Goal: Task Accomplishment & Management: Use online tool/utility

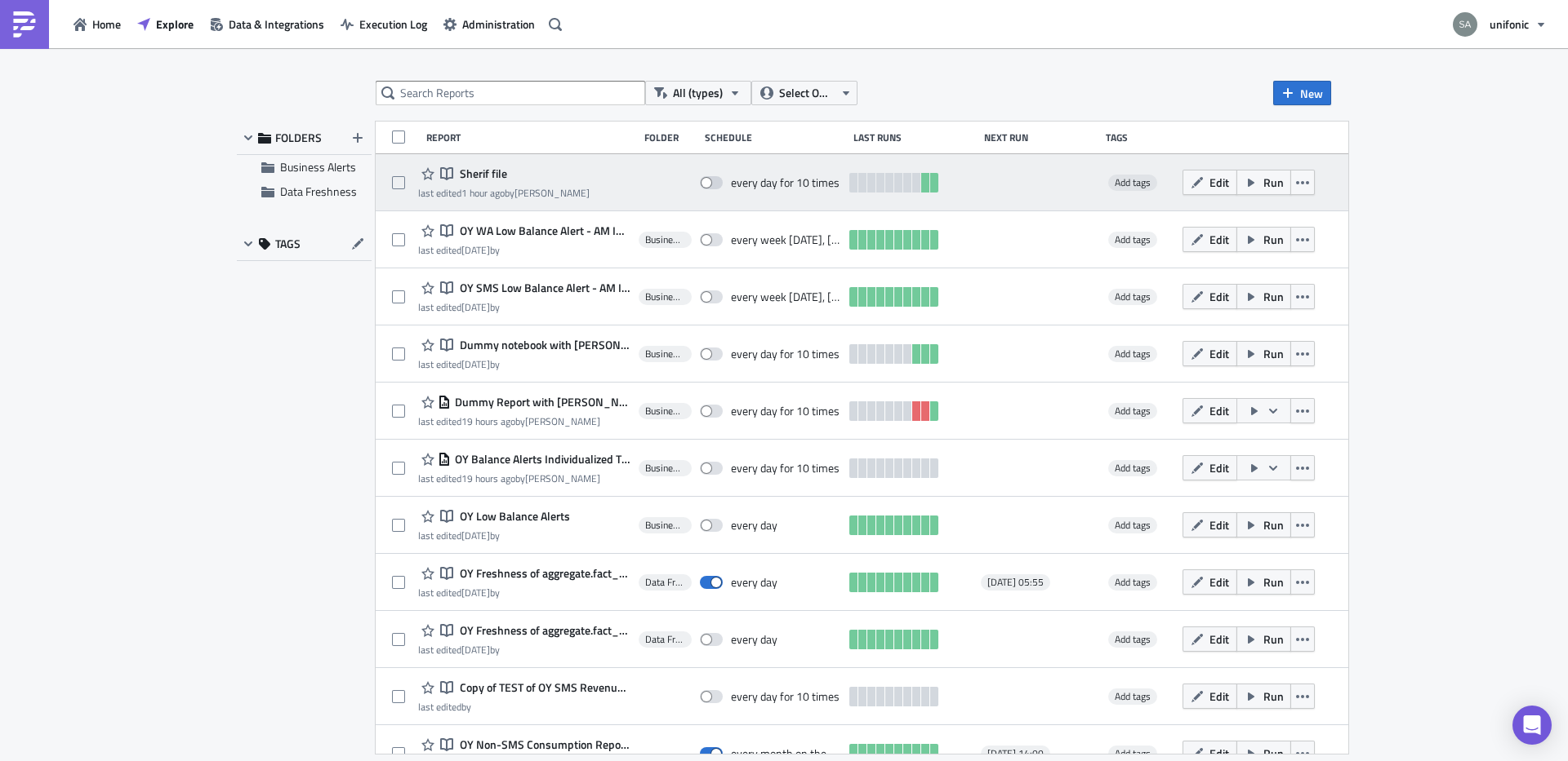
click at [481, 175] on span "Sherif file" at bounding box center [481, 174] width 51 height 14
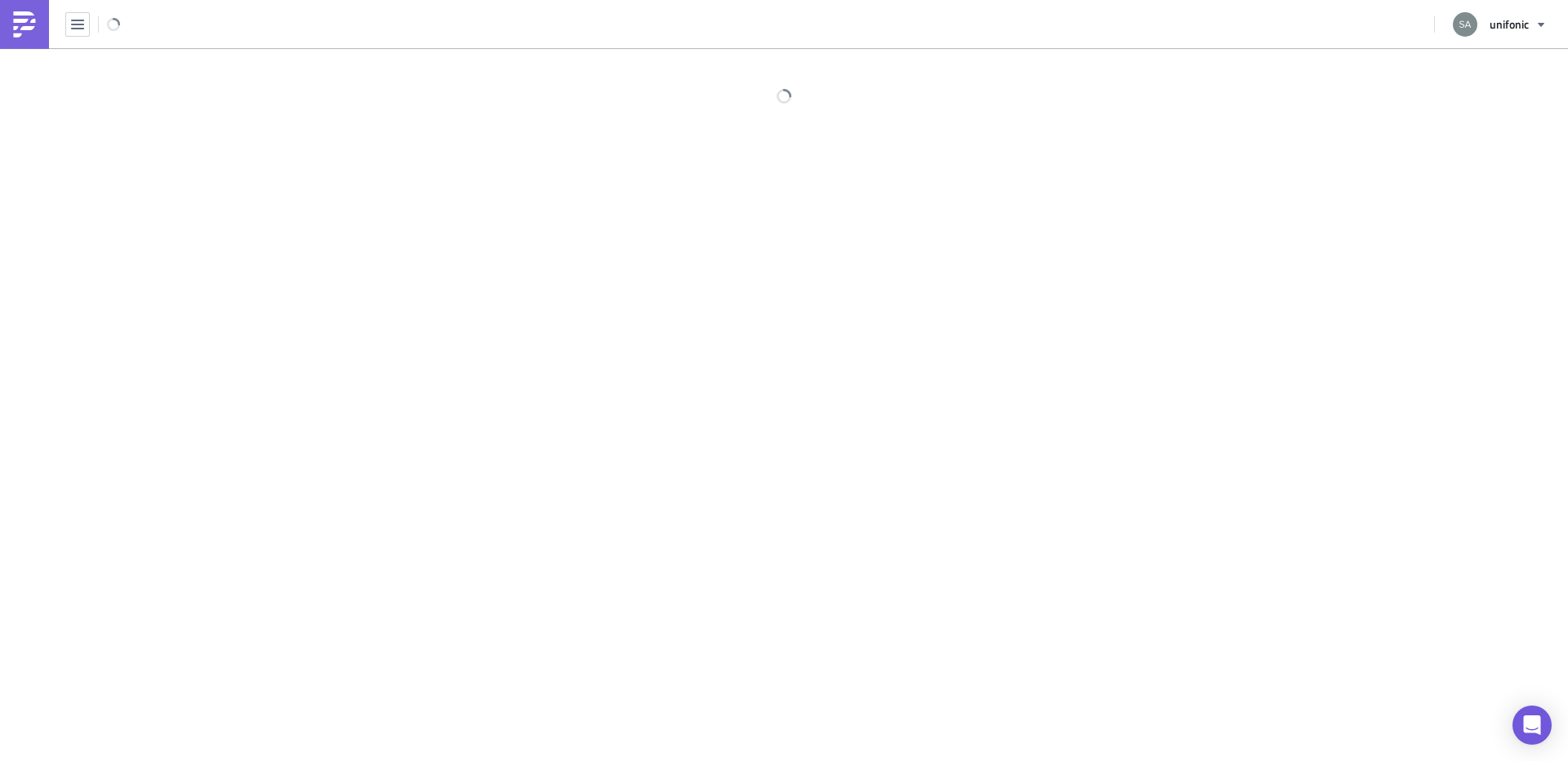
click at [481, 175] on div at bounding box center [784, 407] width 1568 height 716
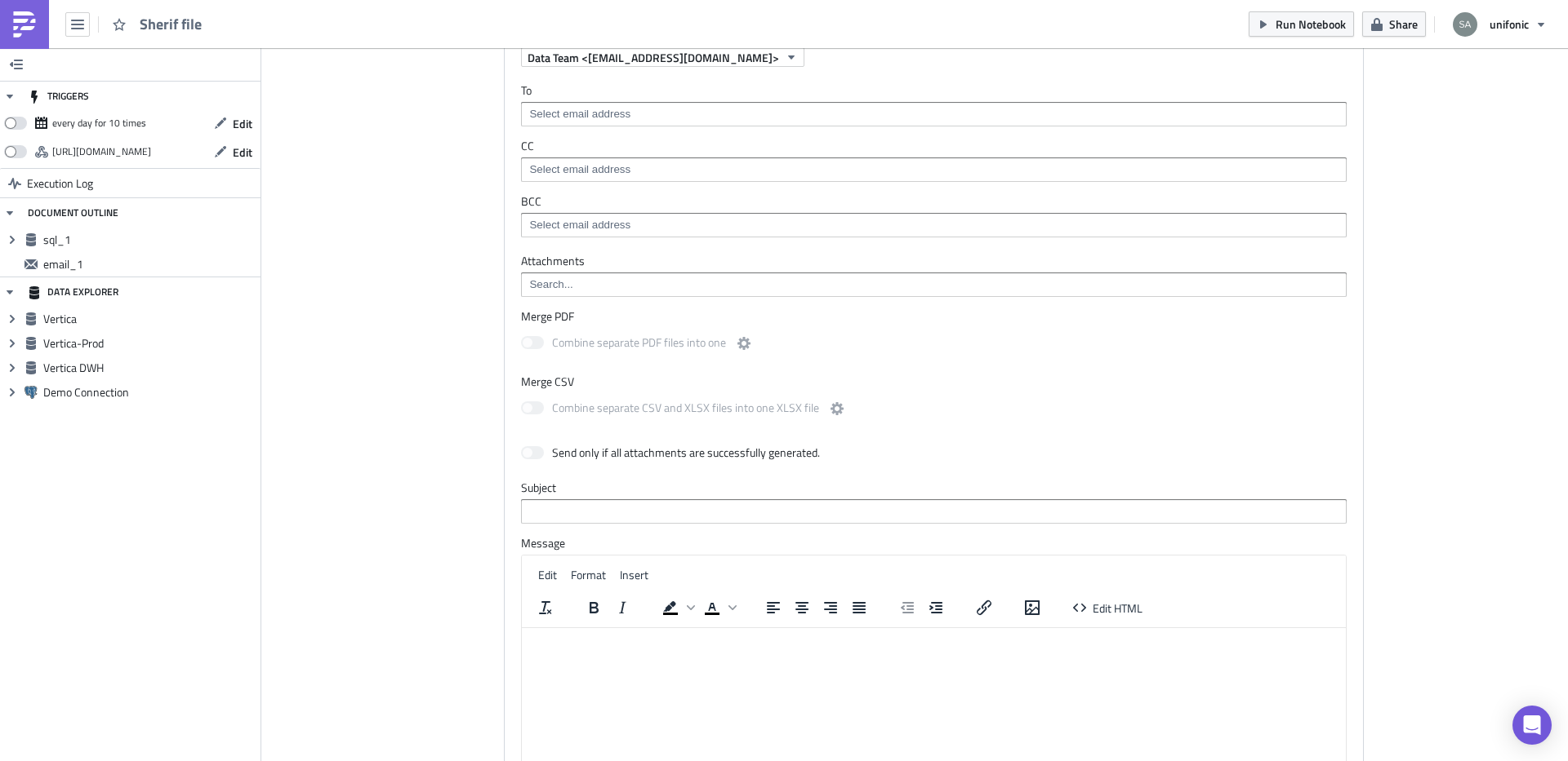
scroll to position [419, 0]
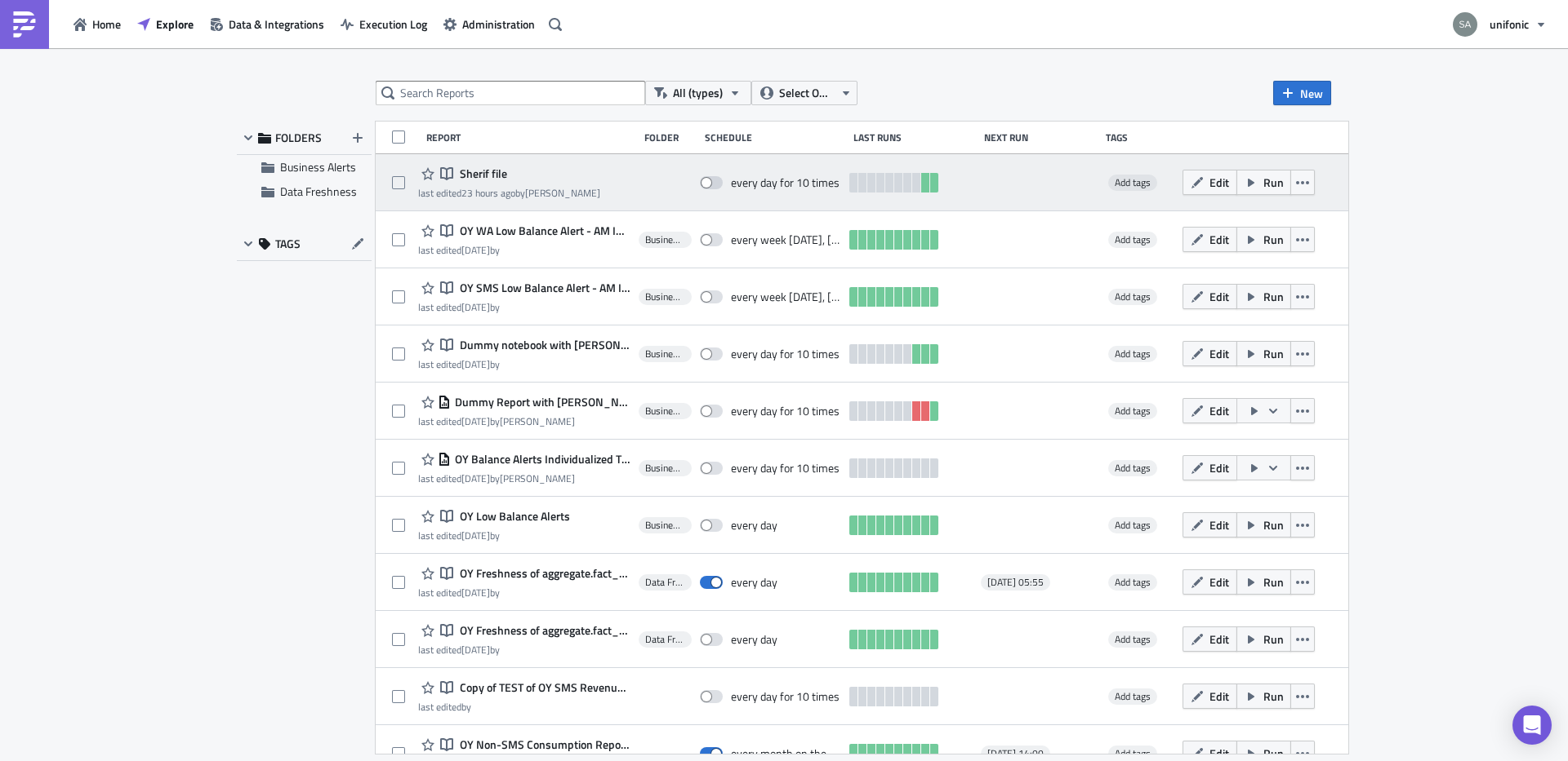
click at [488, 177] on span "Sherif file" at bounding box center [481, 174] width 51 height 14
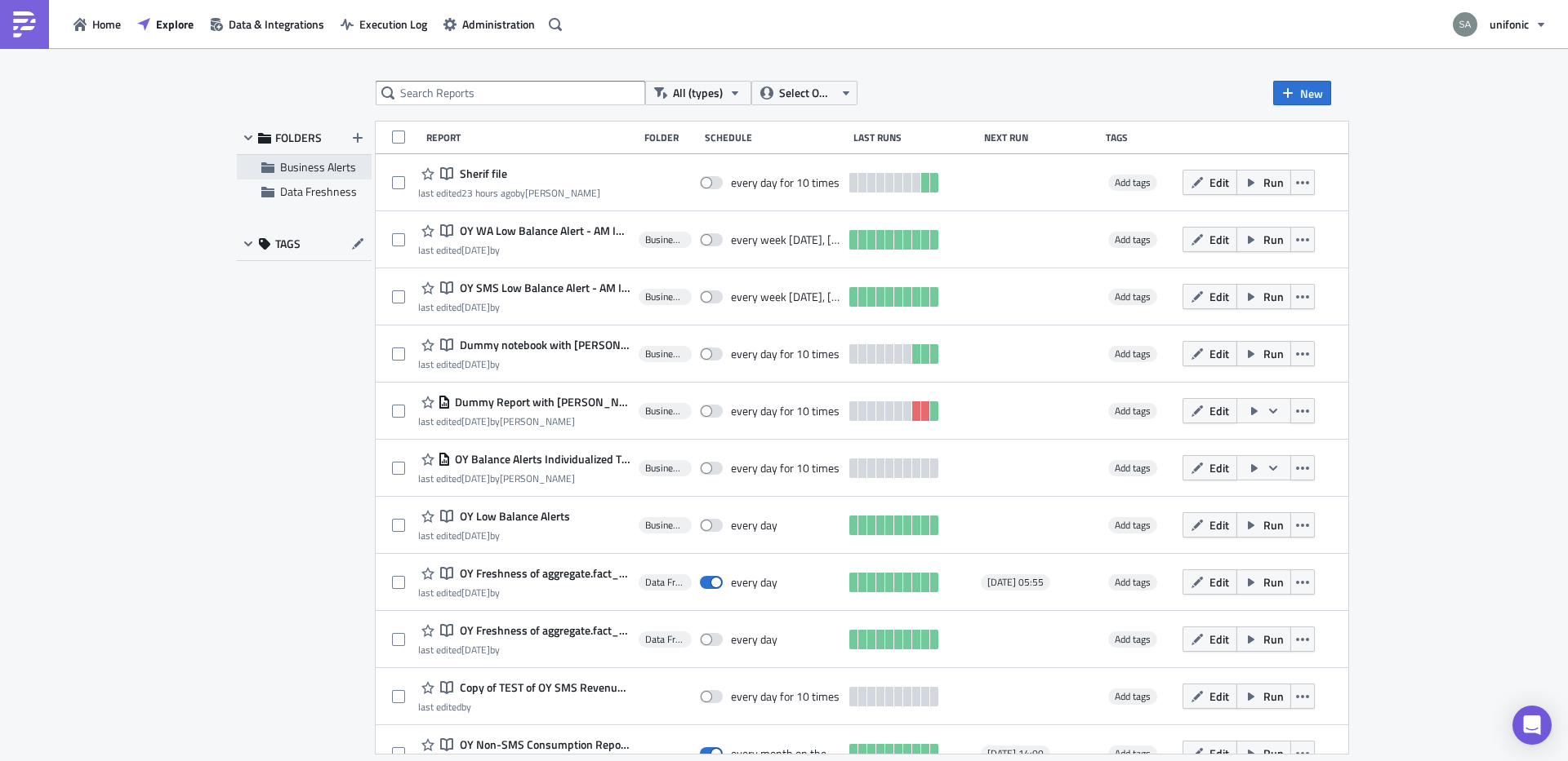
click at [337, 166] on span "Business Alerts" at bounding box center [318, 166] width 76 height 17
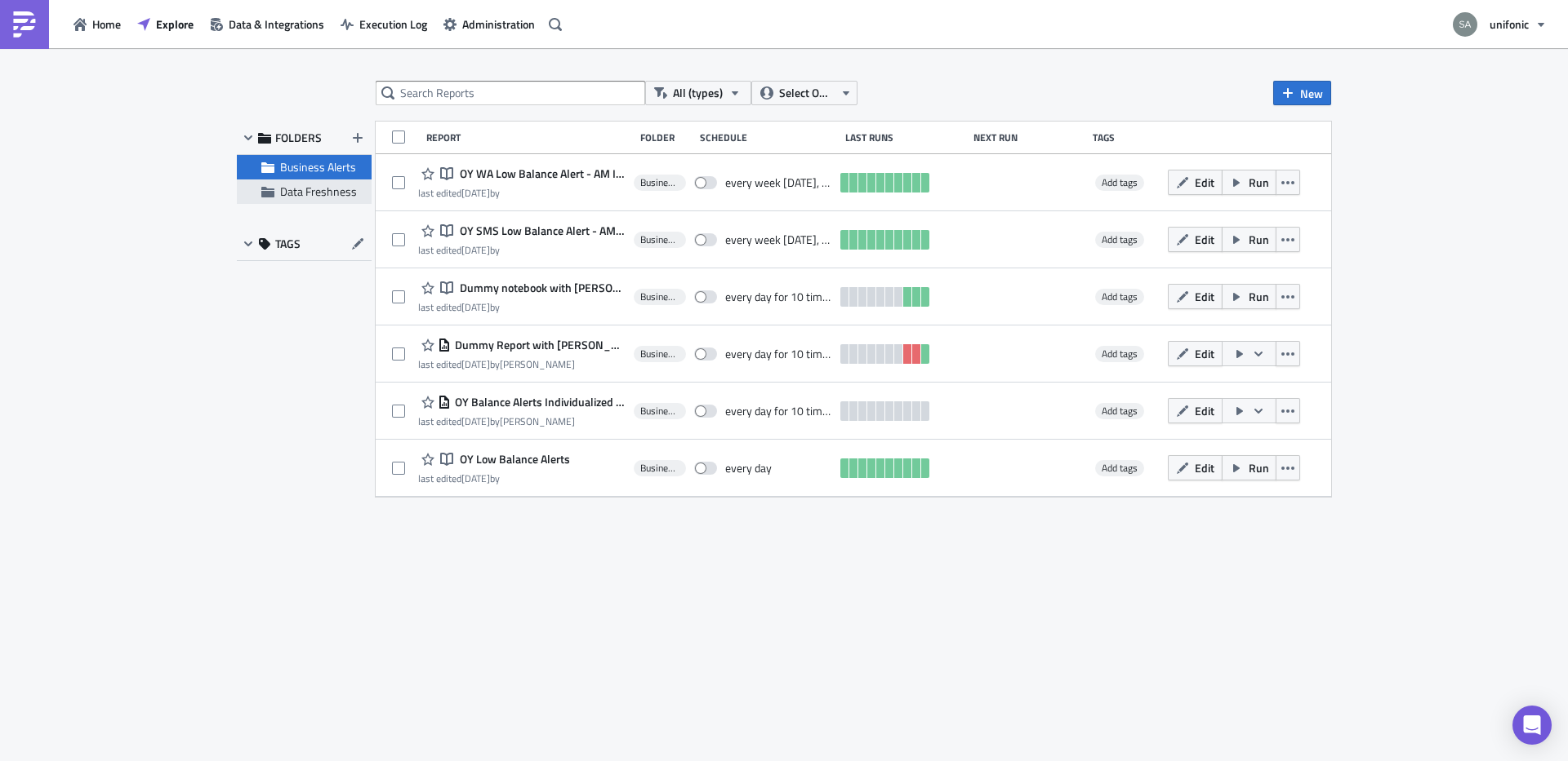
click at [321, 198] on span "Data Freshness" at bounding box center [318, 191] width 77 height 17
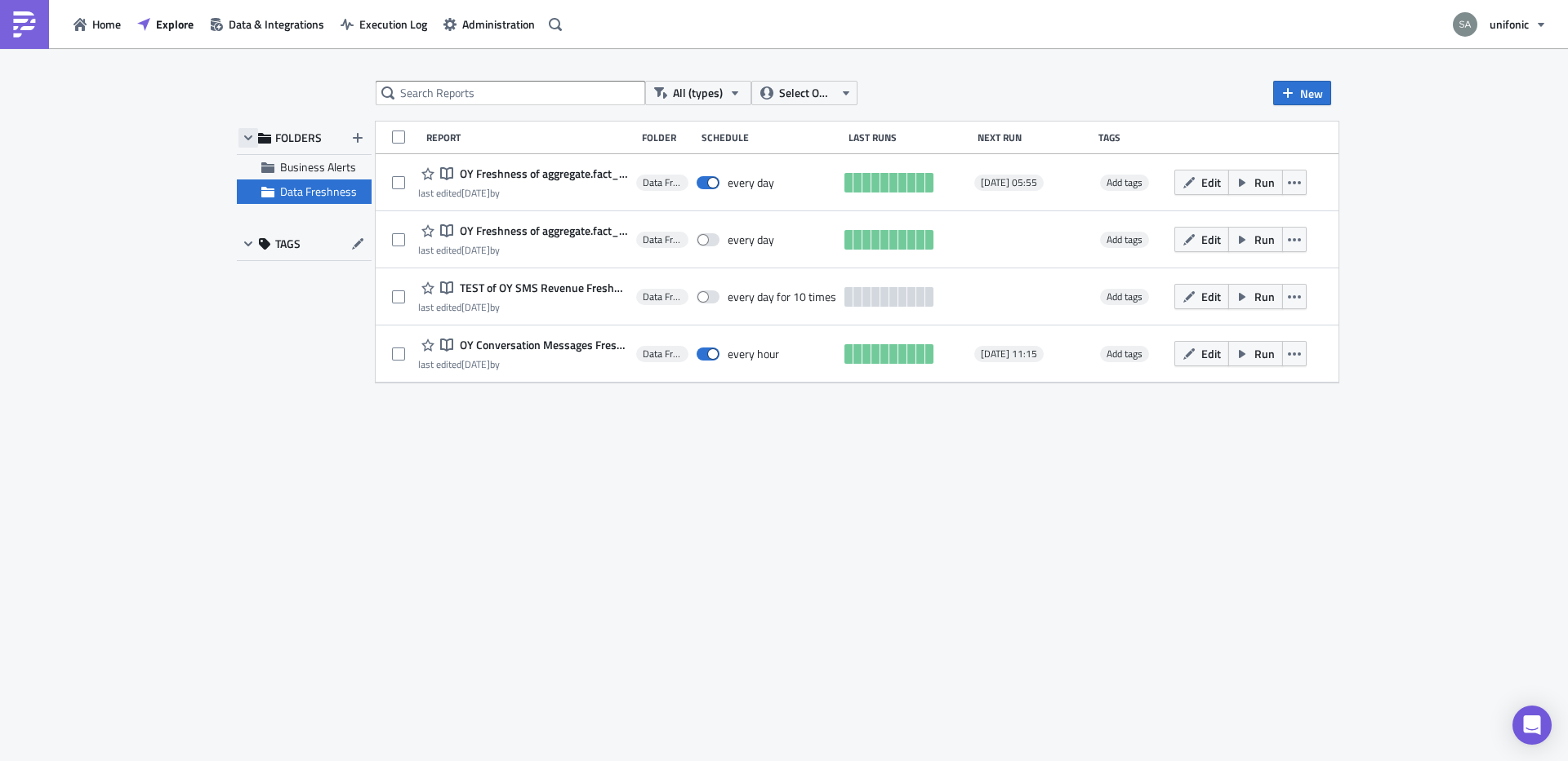
click at [248, 134] on icon "button" at bounding box center [248, 138] width 14 height 13
click at [347, 24] on icon "button" at bounding box center [347, 24] width 14 height 12
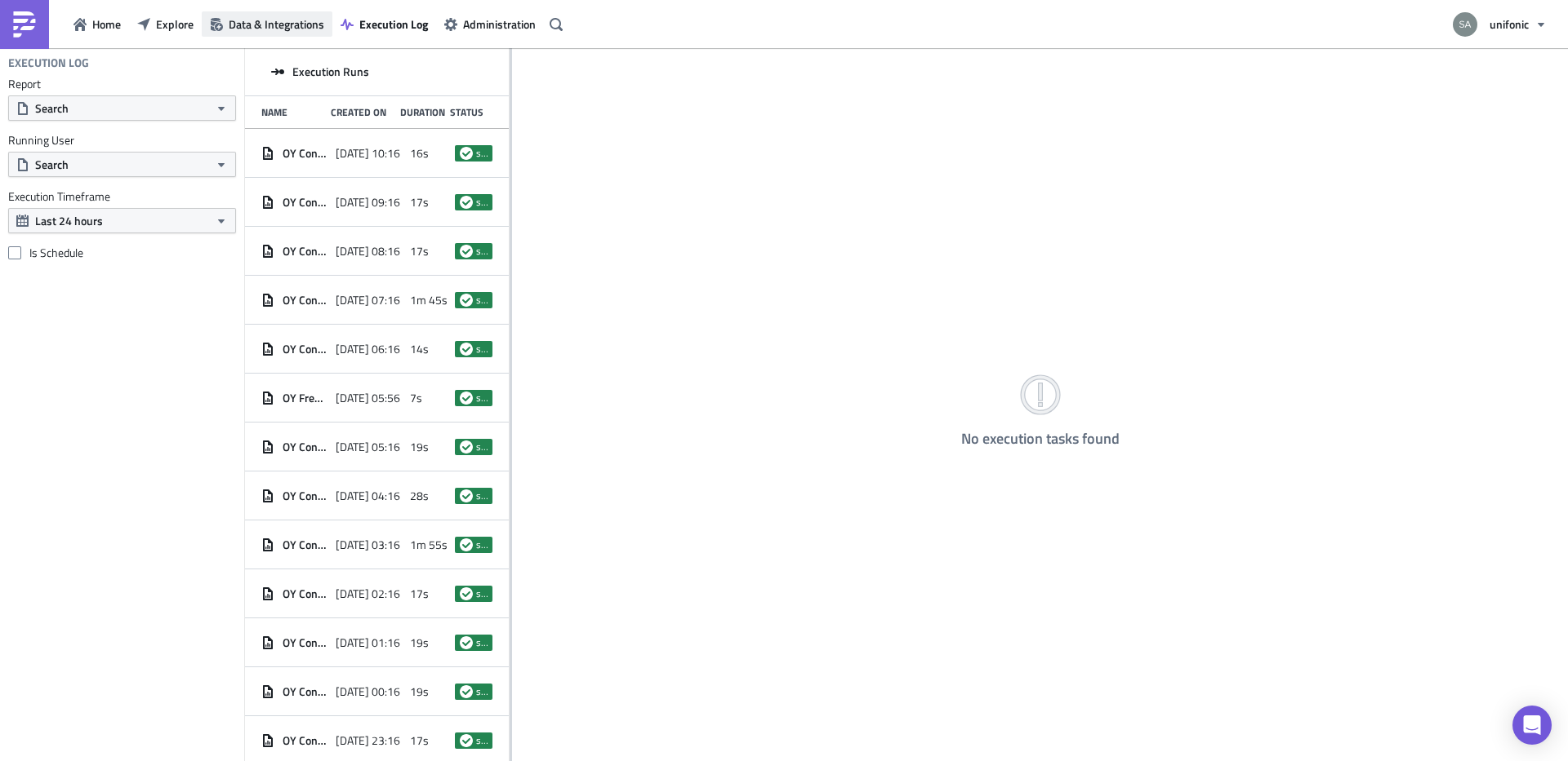
click at [286, 34] on button "Data & Integrations" at bounding box center [266, 24] width 131 height 25
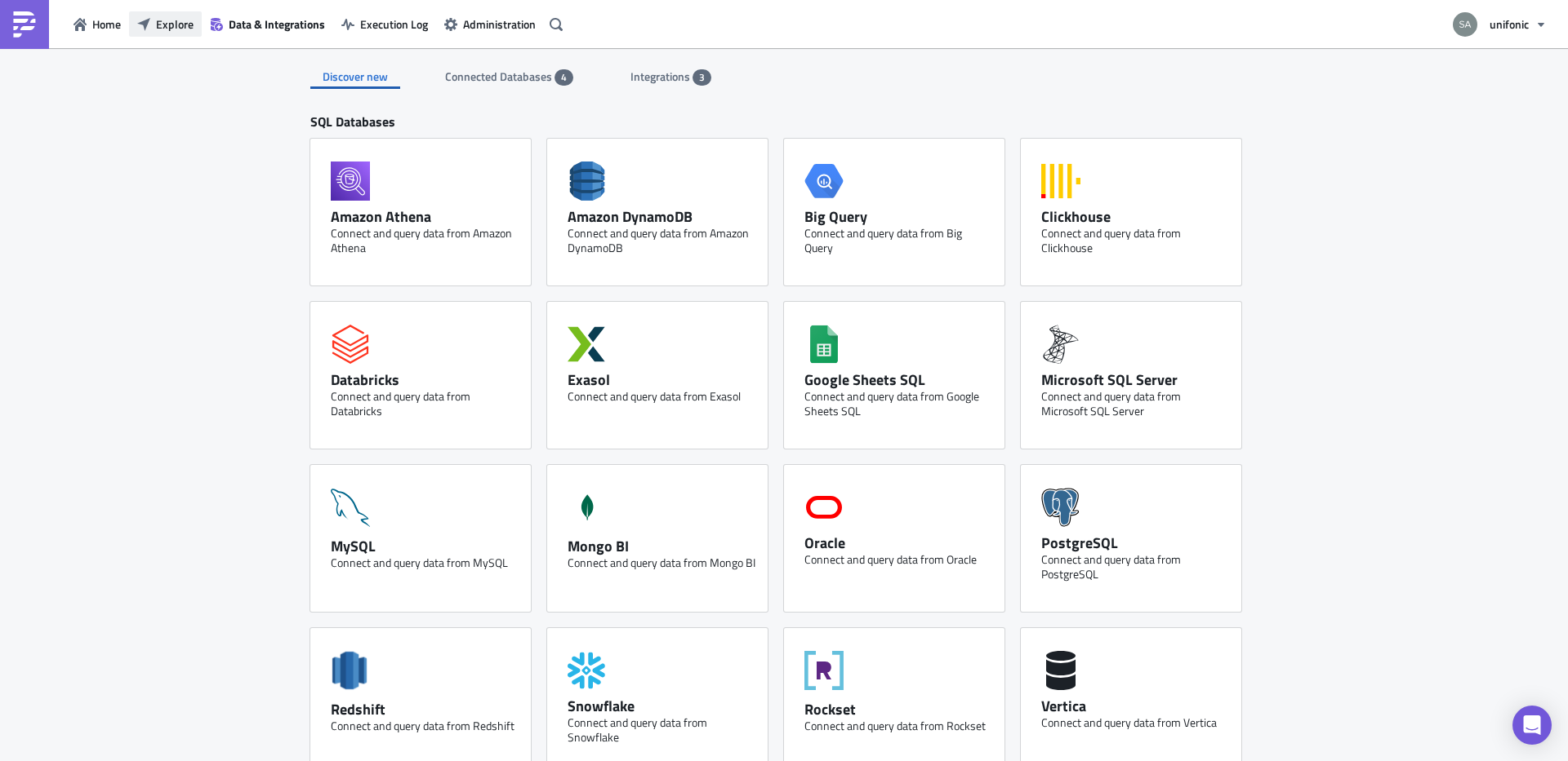
click at [176, 28] on span "Explore" at bounding box center [175, 23] width 38 height 17
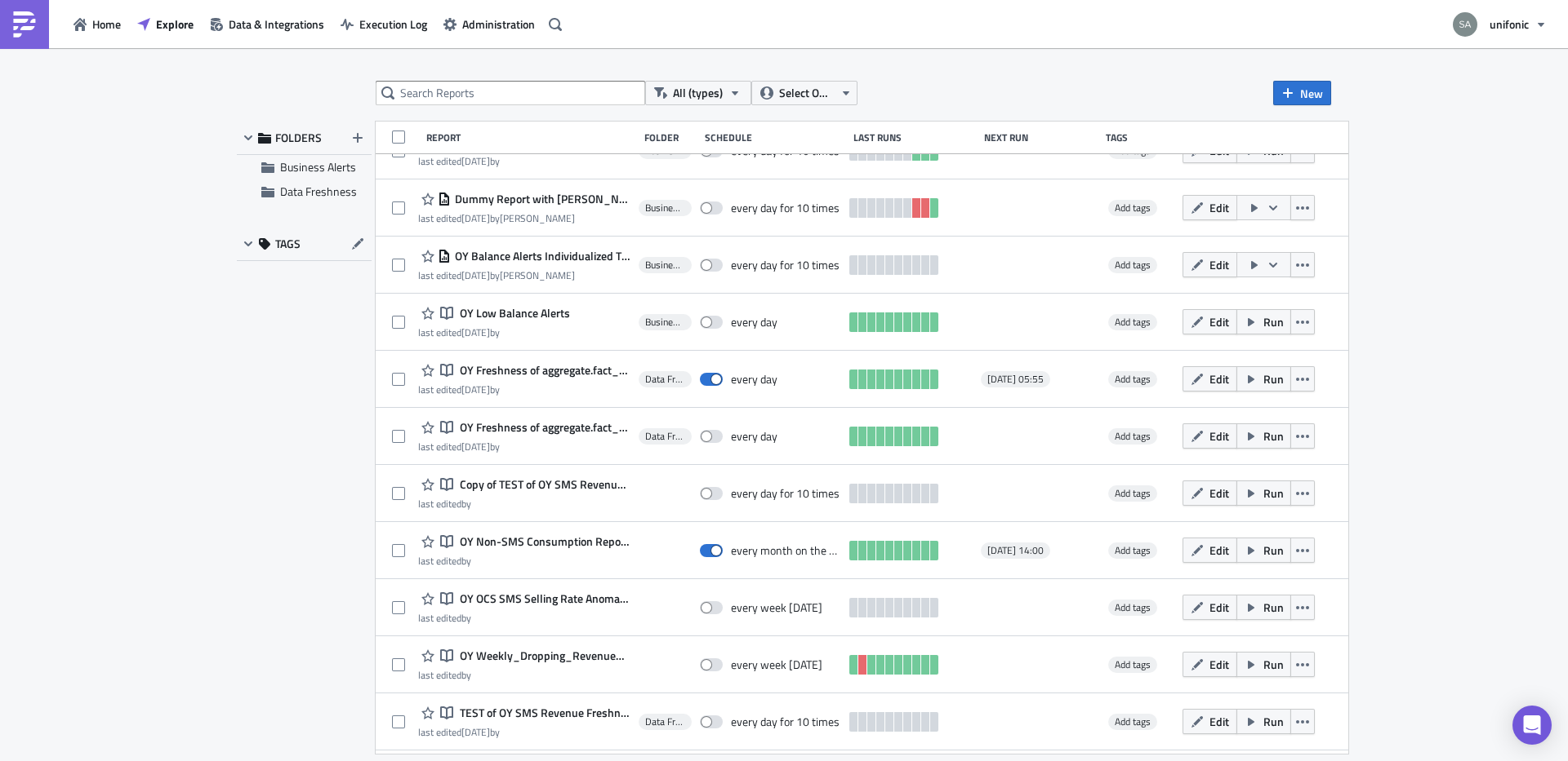
scroll to position [208, 0]
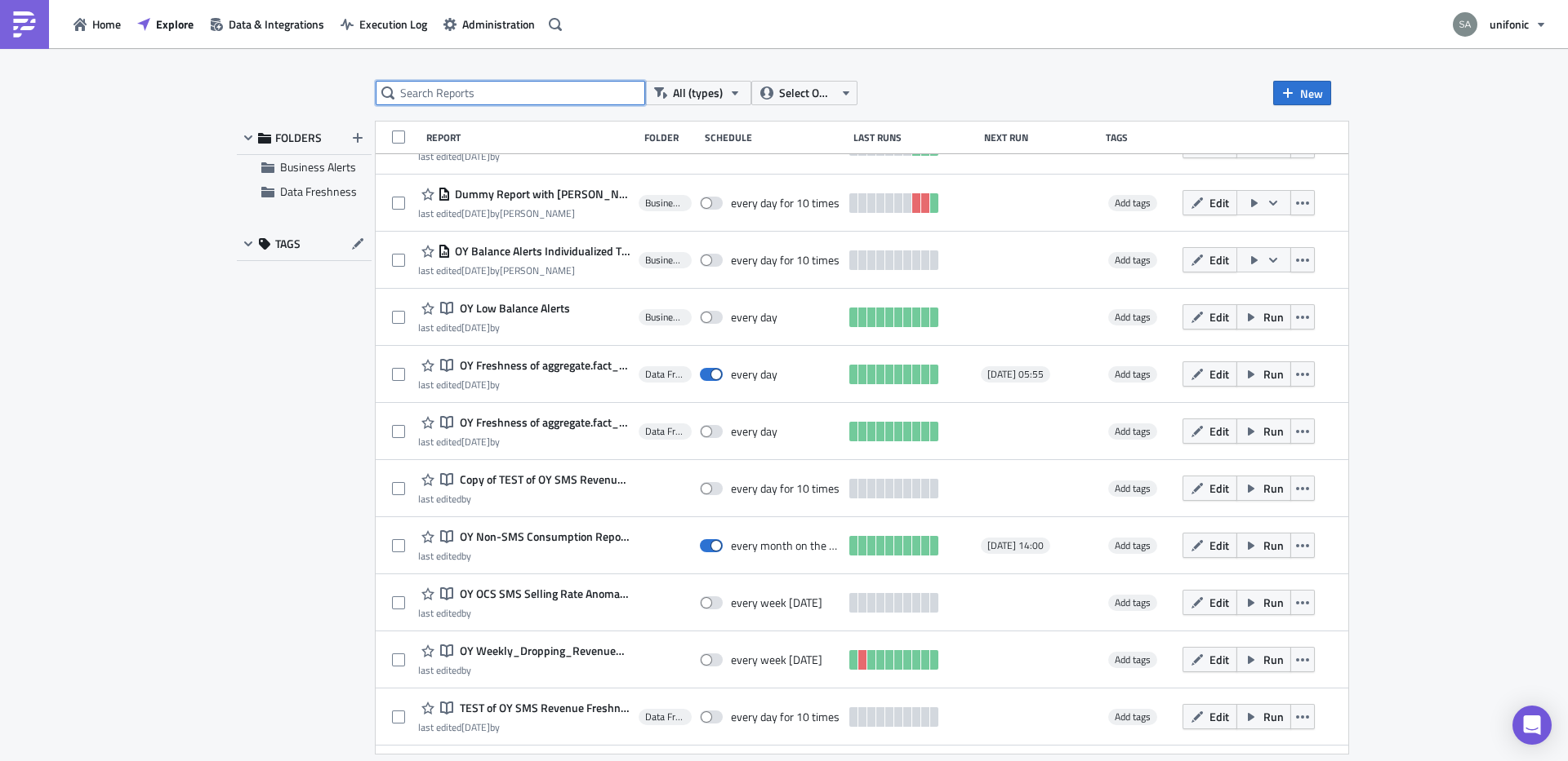
click at [479, 93] on input "text" at bounding box center [509, 93] width 269 height 24
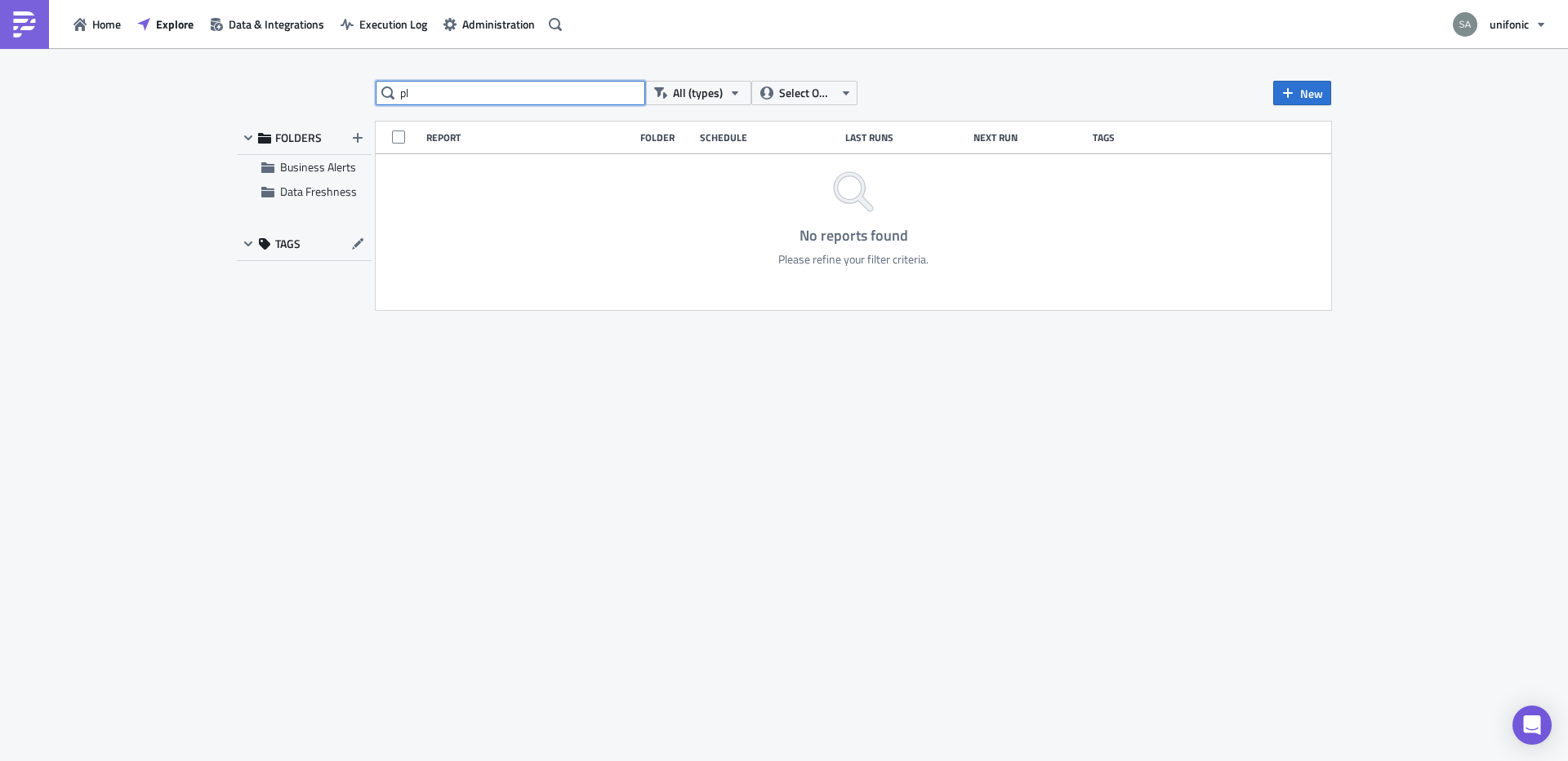
type input "p"
type input "sahmed"
click at [791, 96] on span "Select Owner" at bounding box center [806, 93] width 55 height 18
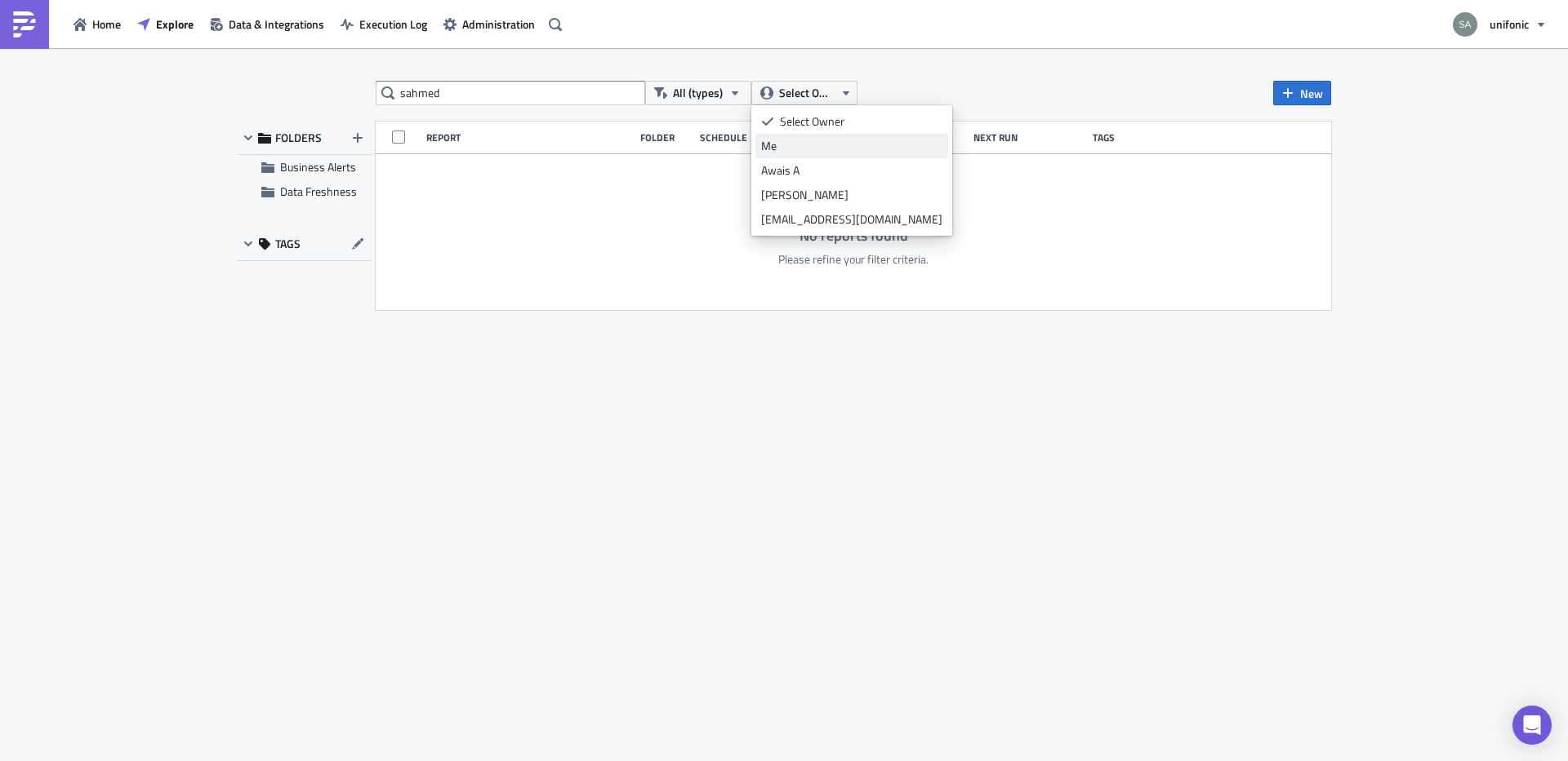
click at [791, 148] on div "Me" at bounding box center [851, 146] width 181 height 16
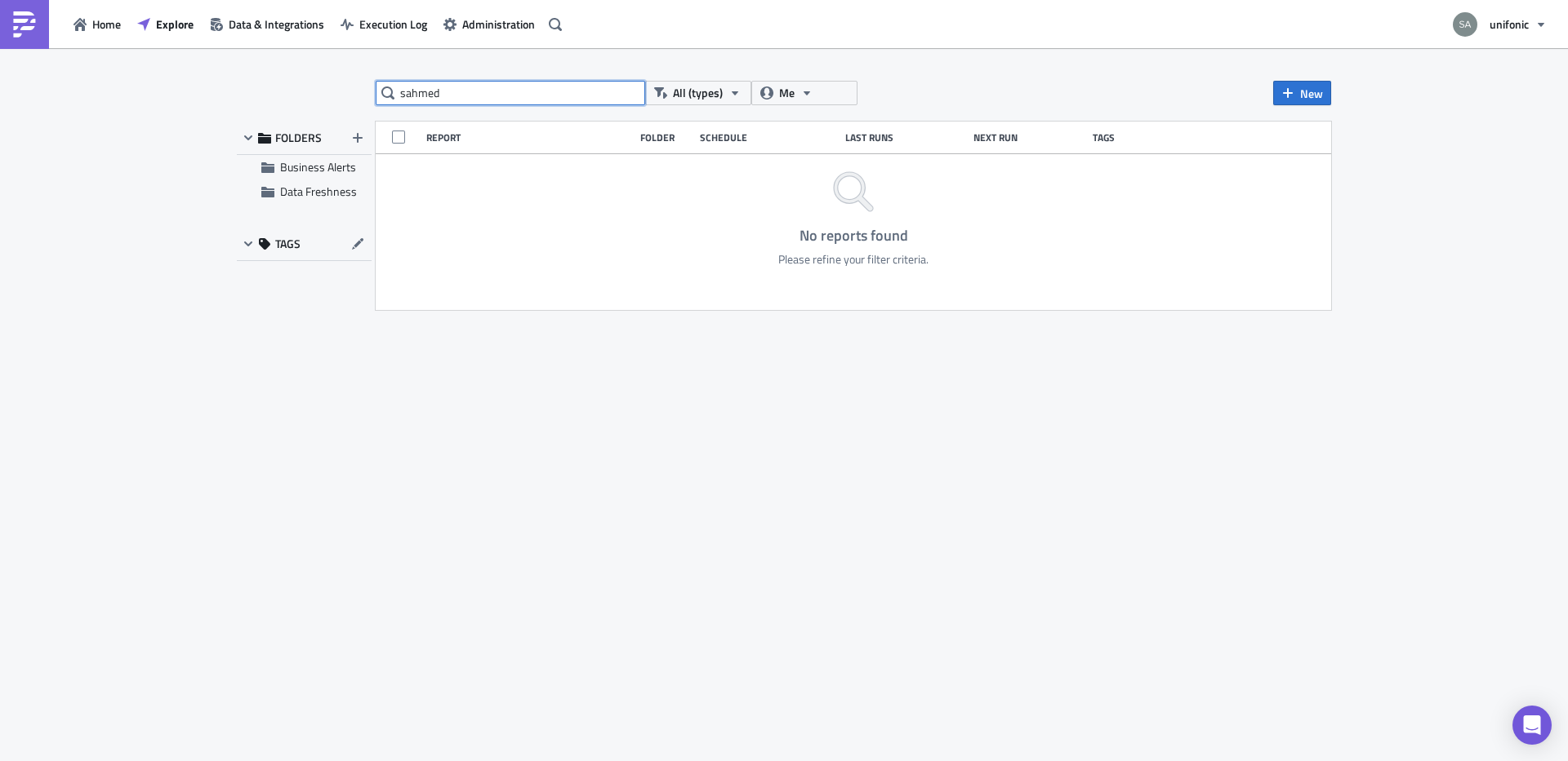
click at [427, 88] on input "sahmed" at bounding box center [509, 93] width 269 height 24
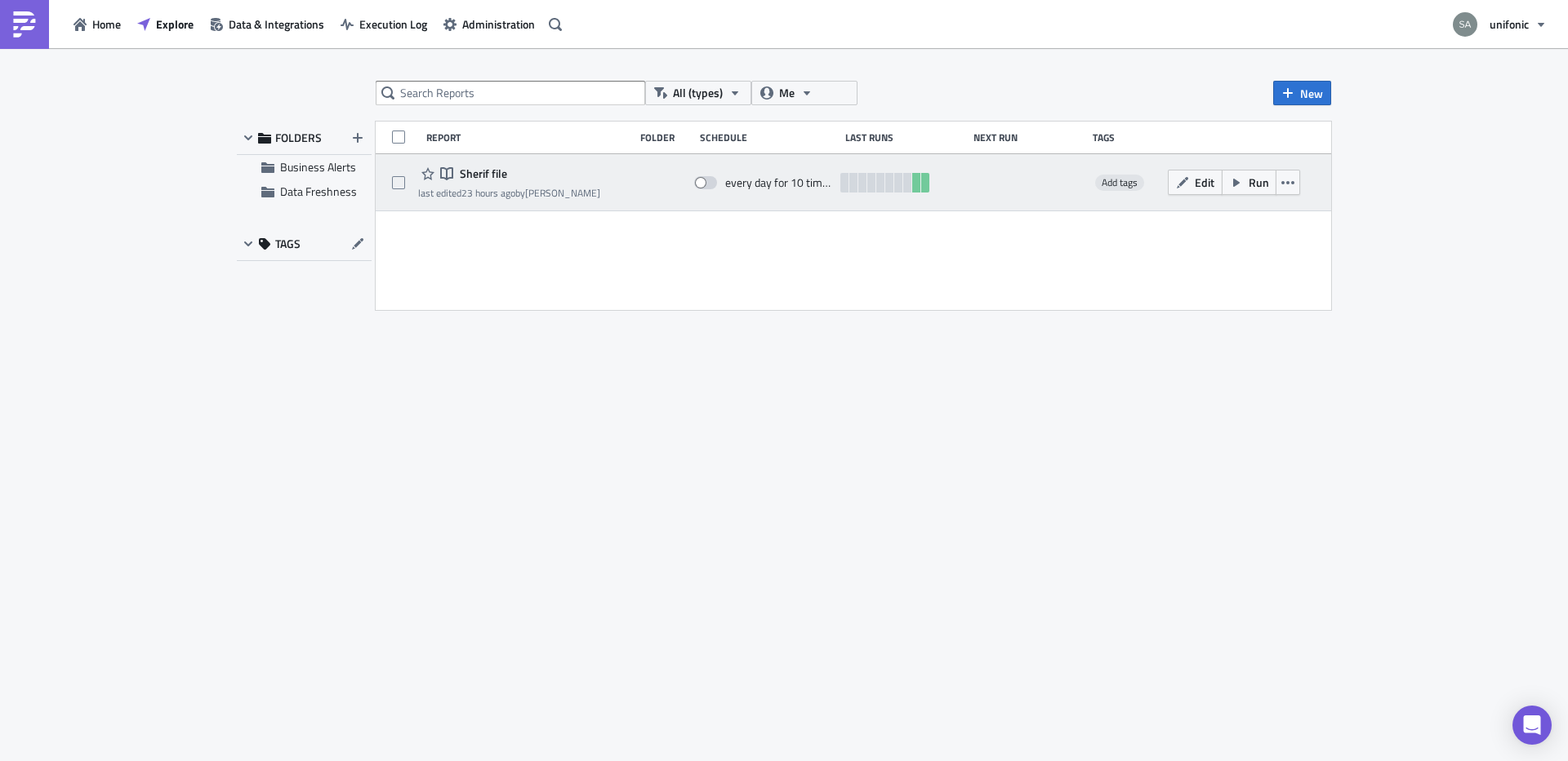
click at [497, 171] on span "Sherif file" at bounding box center [481, 174] width 51 height 14
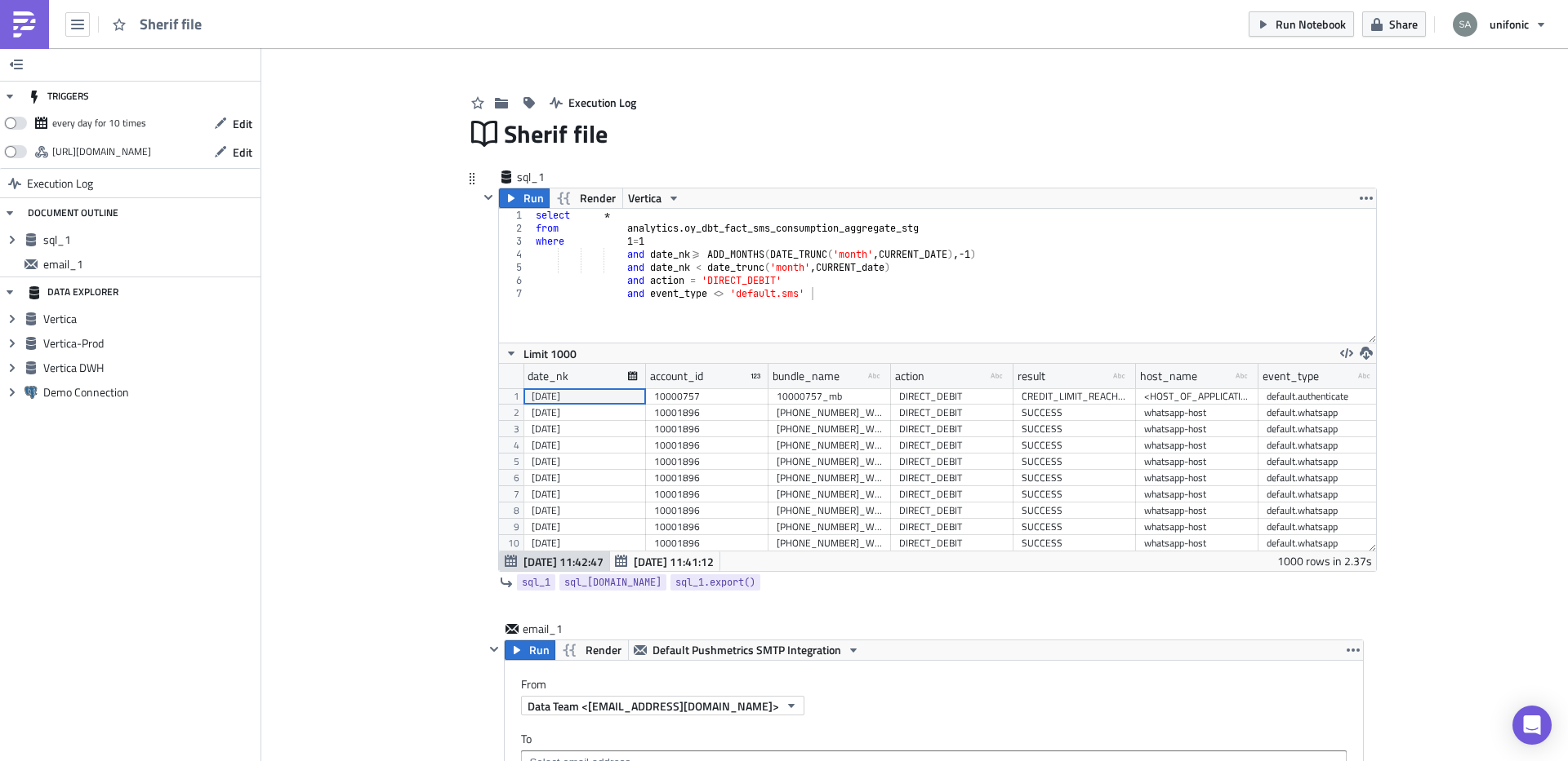
scroll to position [6, 0]
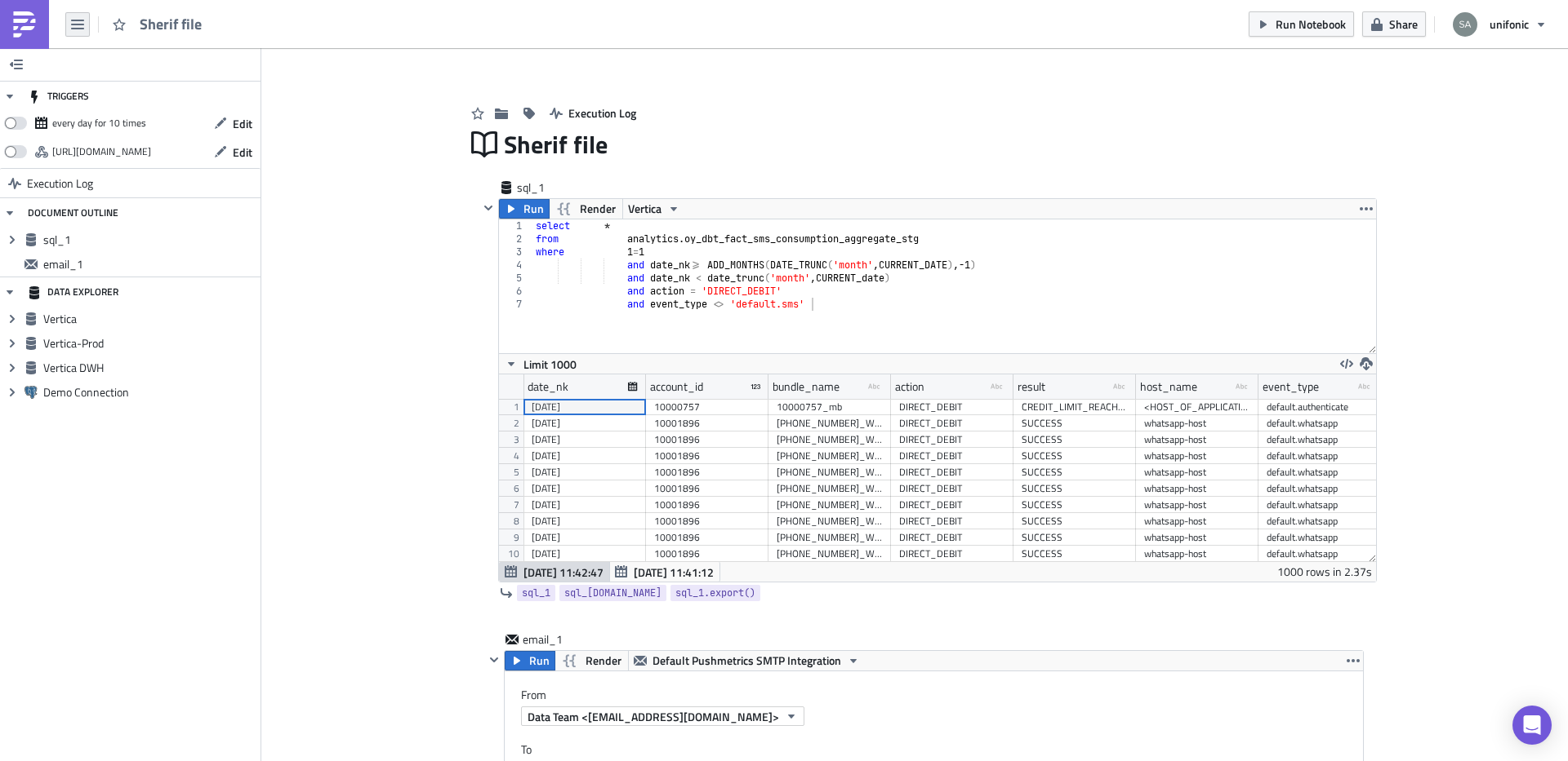
click at [84, 26] on icon "button" at bounding box center [77, 24] width 14 height 13
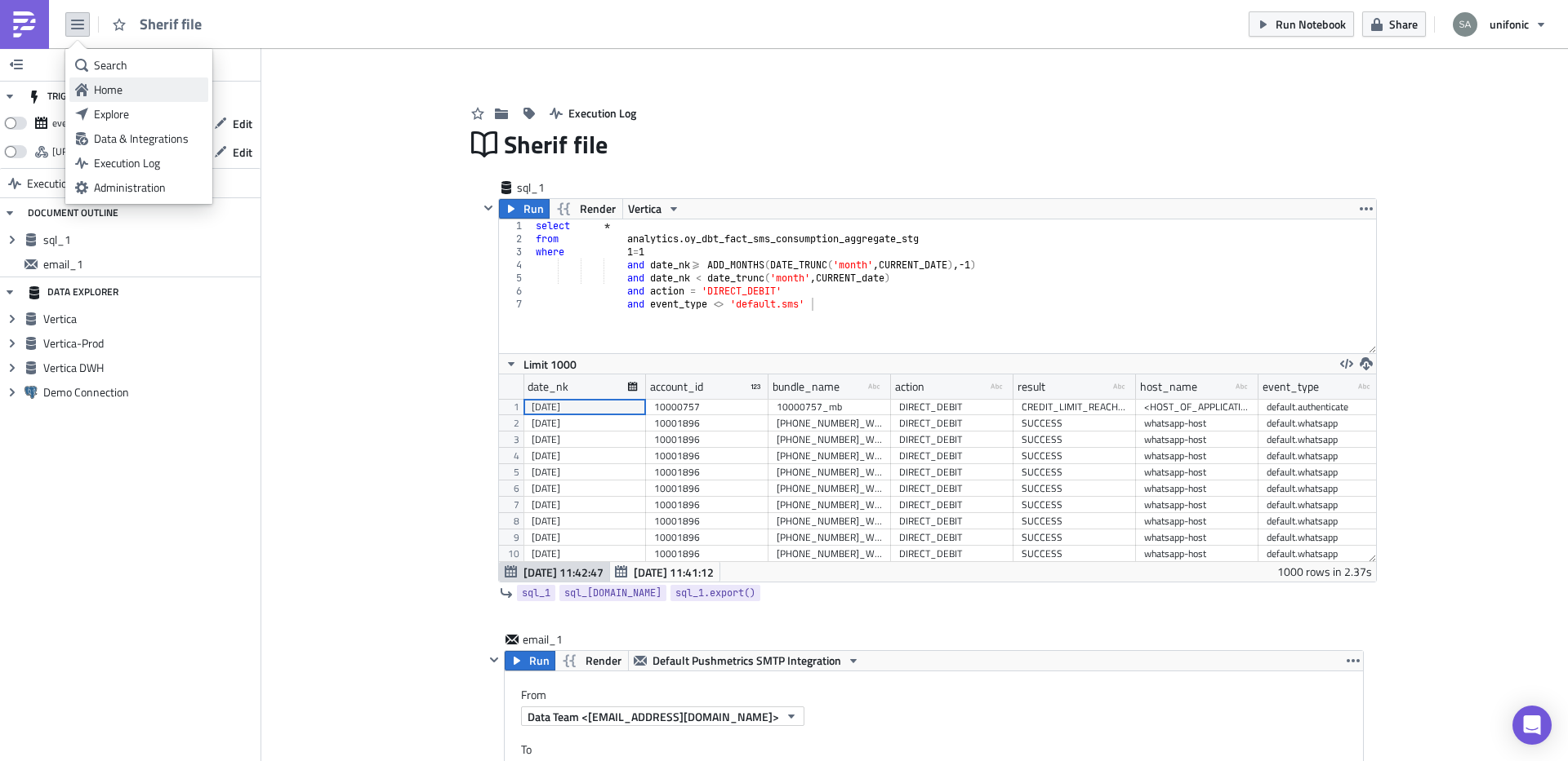
click at [113, 90] on div "Home" at bounding box center [148, 90] width 109 height 16
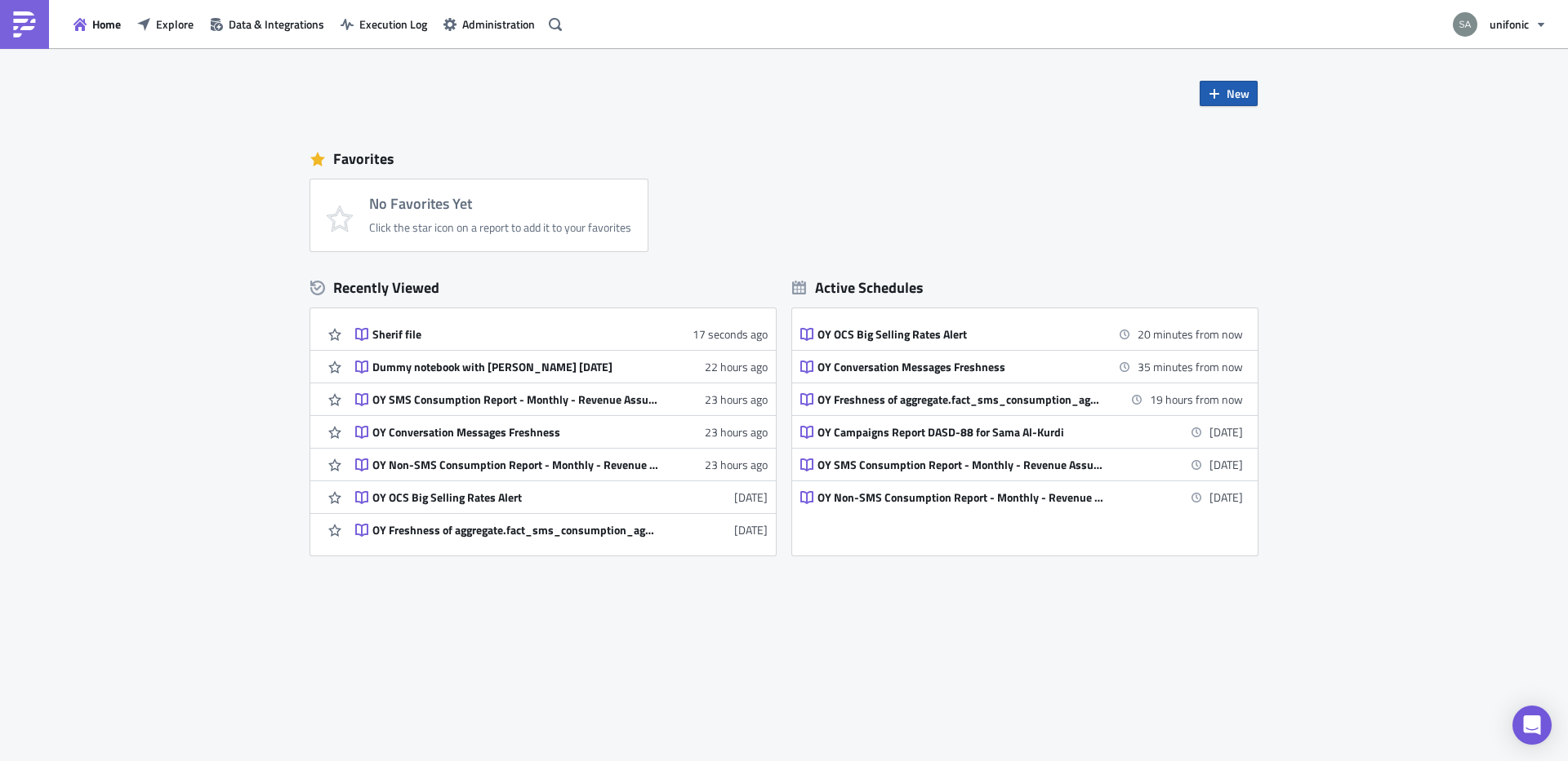
click at [1228, 94] on span "New" at bounding box center [1238, 93] width 23 height 17
click at [1236, 154] on div "Notebook" at bounding box center [1283, 159] width 109 height 16
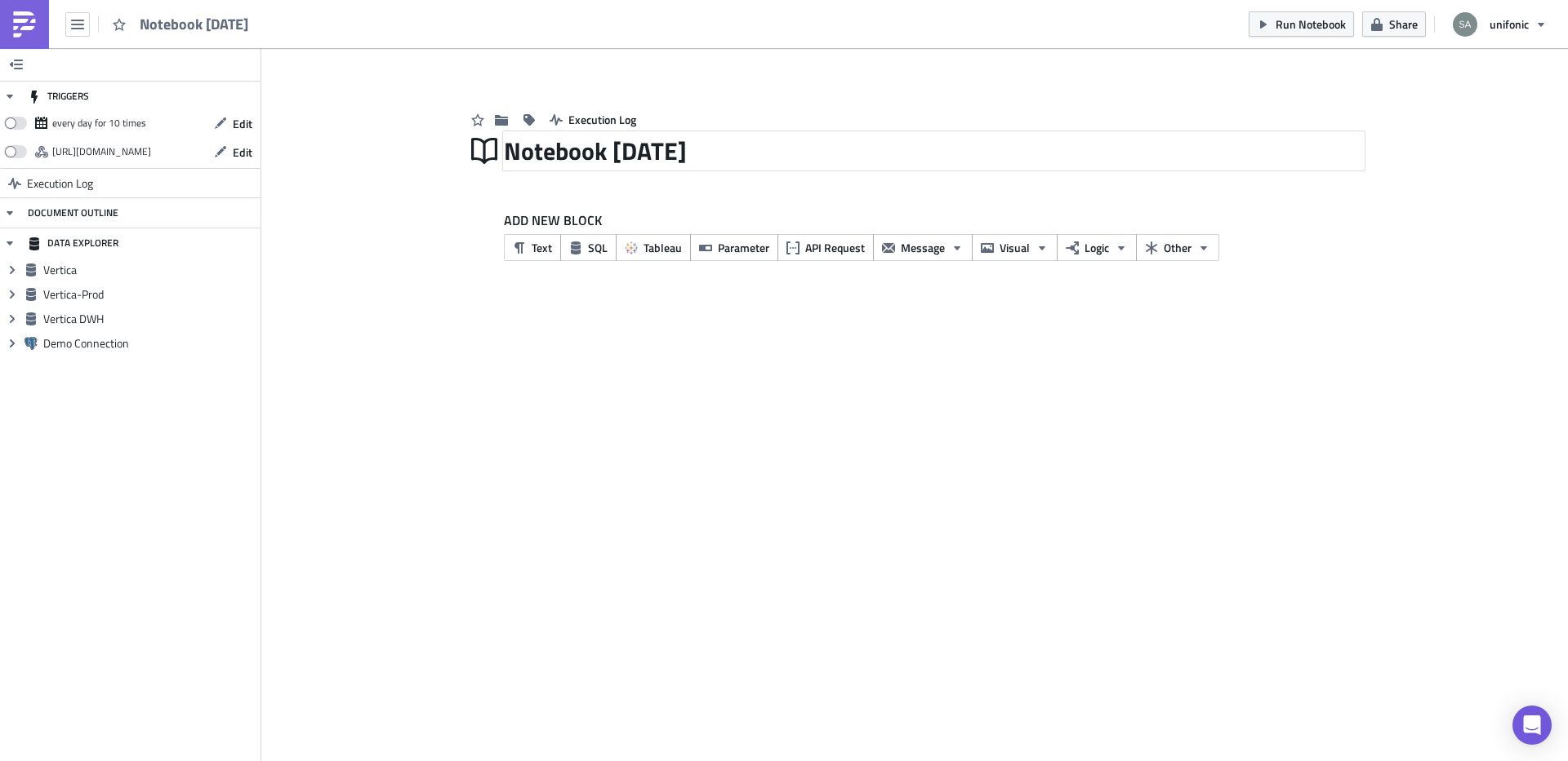
click at [626, 154] on div "Notebook 2025-09-03" at bounding box center [933, 151] width 860 height 38
